Goal: Information Seeking & Learning: Learn about a topic

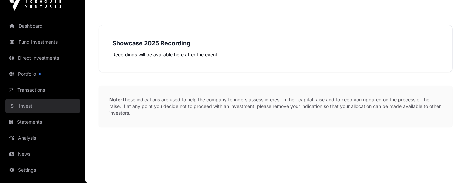
scroll to position [18, 0]
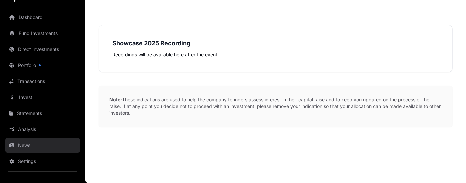
click at [29, 147] on link "News" at bounding box center [42, 145] width 75 height 15
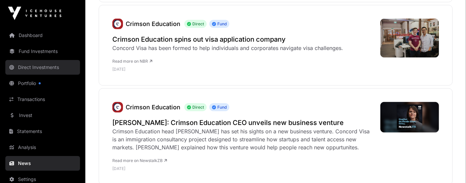
scroll to position [749, 0]
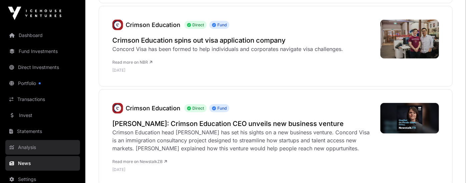
click at [18, 147] on link "Analysis" at bounding box center [42, 147] width 75 height 15
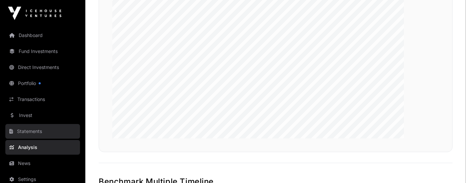
scroll to position [1192, 0]
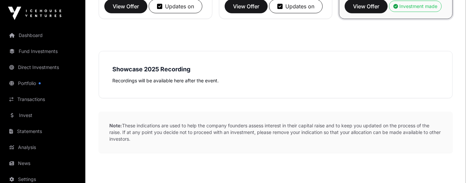
scroll to position [375, 0]
click at [132, 68] on strong "Showcase 2025 Recording" at bounding box center [151, 69] width 78 height 7
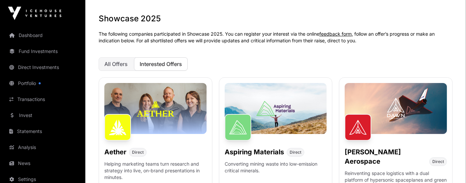
scroll to position [0, 0]
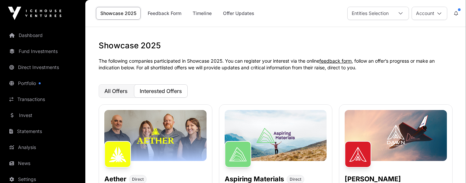
click at [122, 88] on span "All Offers" at bounding box center [115, 91] width 23 height 7
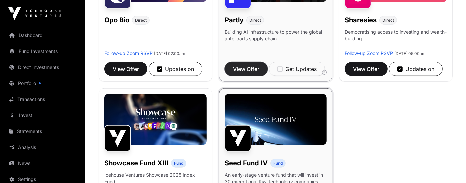
click at [247, 73] on span "View Offer" at bounding box center [246, 69] width 26 height 8
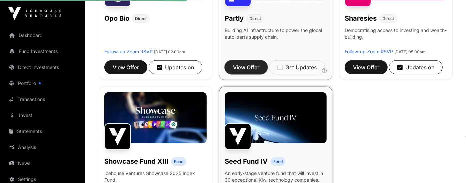
scroll to position [457, 0]
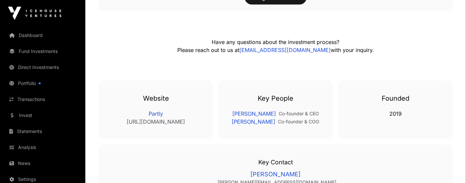
scroll to position [915, 0]
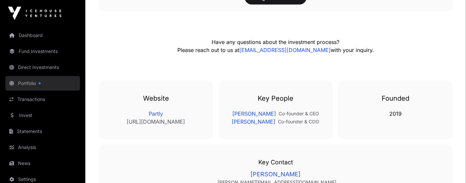
click at [19, 78] on link "Portfolio" at bounding box center [42, 83] width 75 height 15
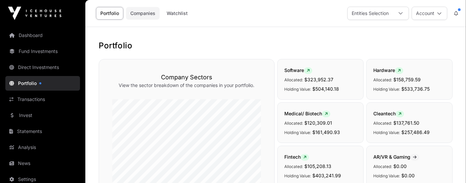
click at [147, 15] on link "Companies" at bounding box center [143, 13] width 34 height 13
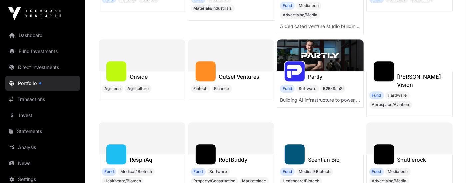
scroll to position [1542, 0]
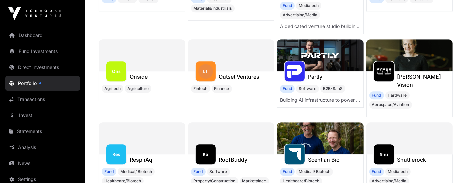
click at [331, 42] on img at bounding box center [320, 55] width 87 height 32
